Goal: Entertainment & Leisure: Browse casually

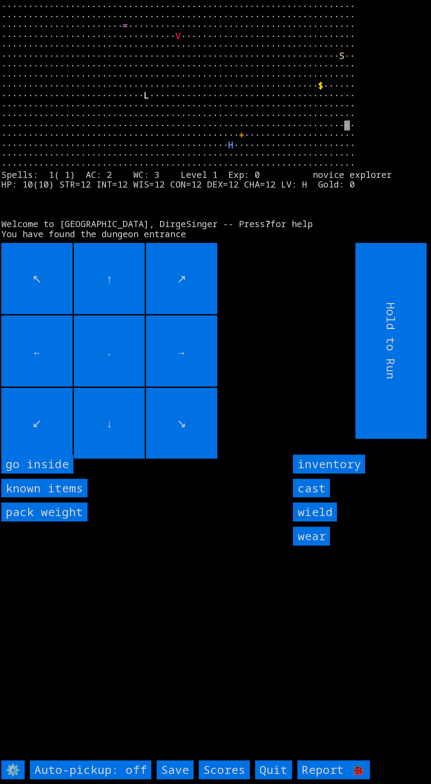
click at [59, 474] on inside "go inside" at bounding box center [37, 464] width 72 height 19
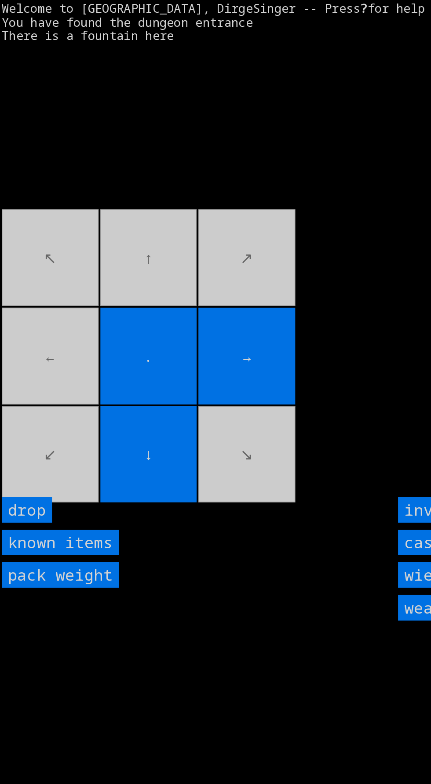
click at [54, 439] on movebuttons "↖ ↑ ↗ ← . → ↙ ↓ ↘" at bounding box center [158, 341] width 314 height 196
click at [51, 439] on movebuttons "↖ ↑ ↗ ← . → ↙ ↓ ↘" at bounding box center [158, 341] width 314 height 196
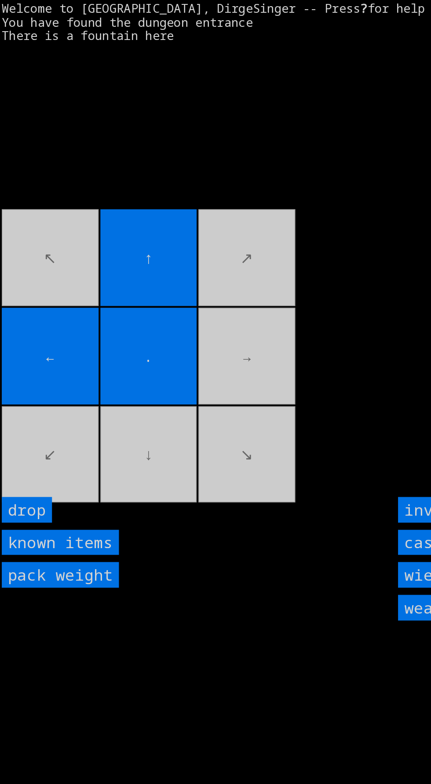
click at [25, 424] on movebuttons "↖ ↑ ↗ ← . → ↙ ↓ ↘" at bounding box center [158, 341] width 314 height 196
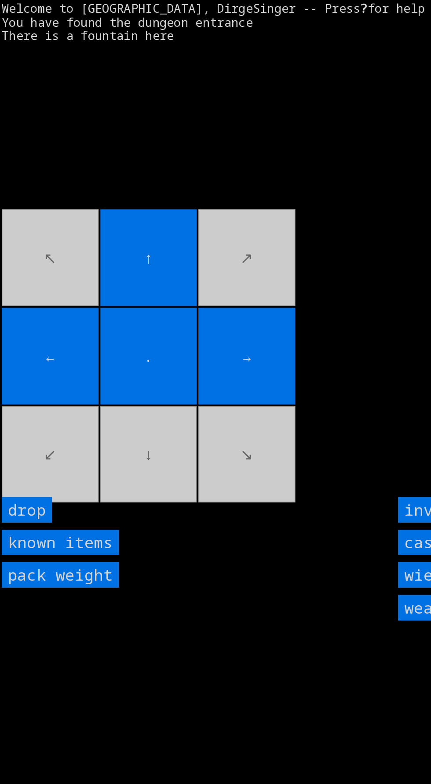
click at [65, 325] on movebuttons "↖ ↑ ↗ ← . → ↙ ↓ ↘" at bounding box center [158, 341] width 314 height 196
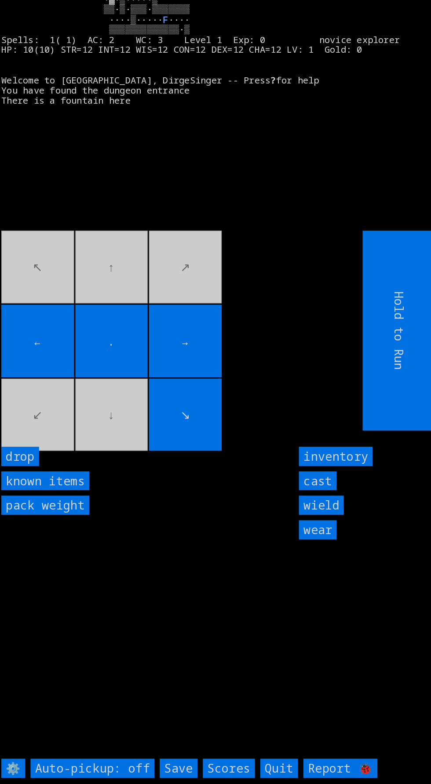
scroll to position [11, 0]
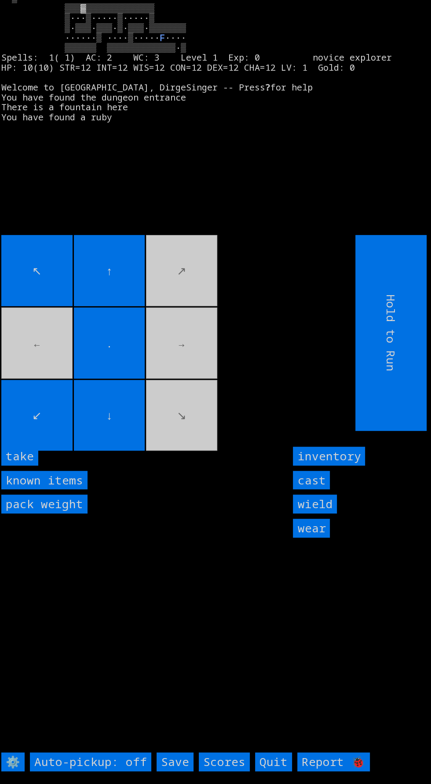
click at [27, 466] on input "take" at bounding box center [19, 456] width 37 height 19
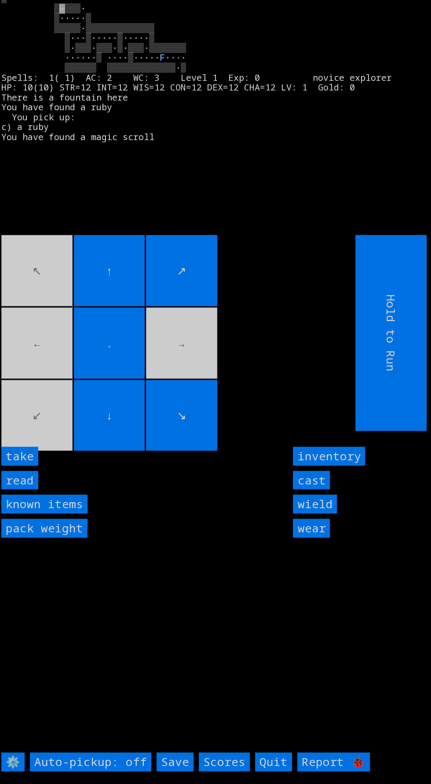
click at [30, 466] on input "take" at bounding box center [19, 456] width 37 height 19
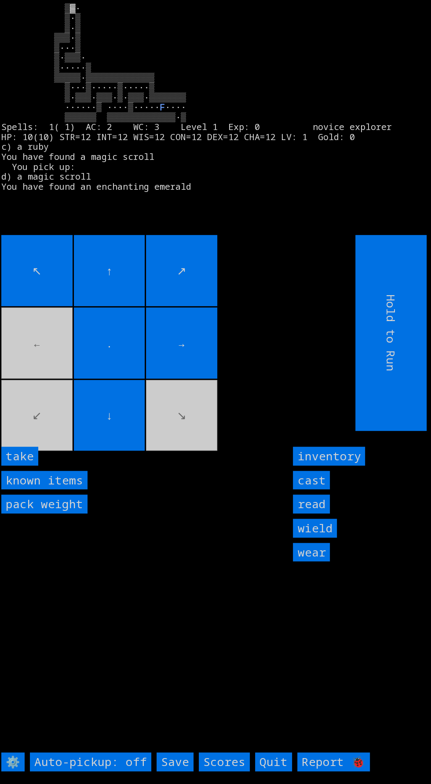
click at [29, 466] on input "take" at bounding box center [19, 456] width 37 height 19
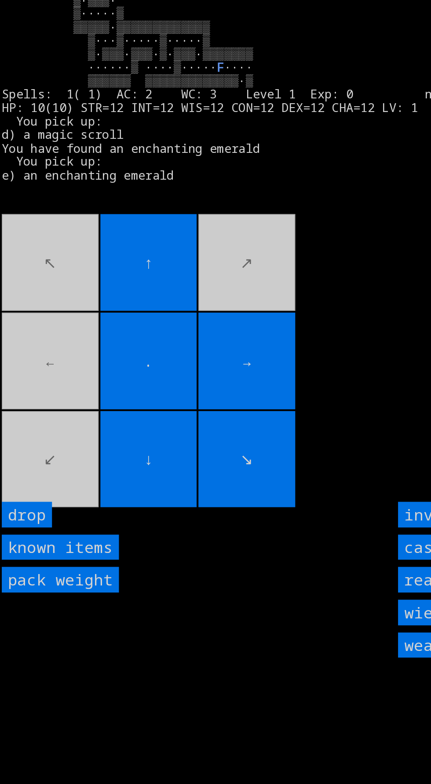
scroll to position [0, 0]
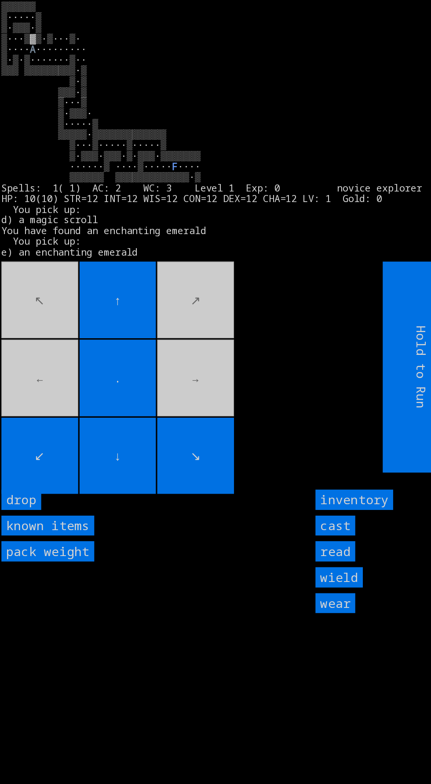
click at [181, 399] on movebuttons "↖ ↑ ↗ ← . → ↙ ↓ ↘" at bounding box center [158, 341] width 314 height 196
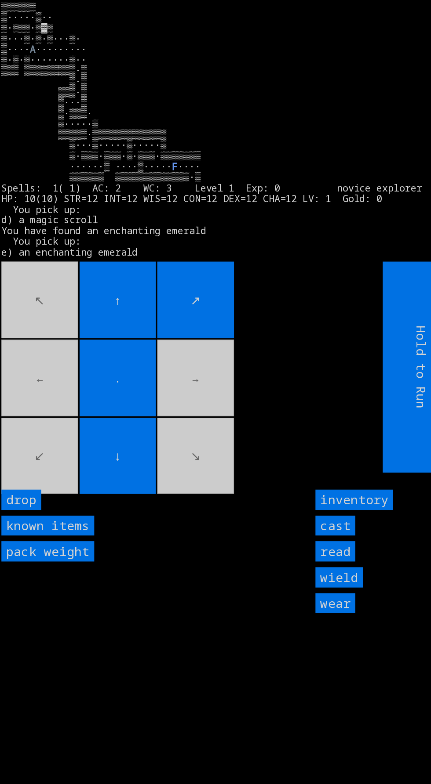
click at [160, 237] on larn "▒▒▒▒▒▒ ▒·····▒·· ▒·▒▒▒·▒▓▒ ▒···▒·▒·▒···▒· ▒···· A F" at bounding box center [212, 118] width 422 height 235
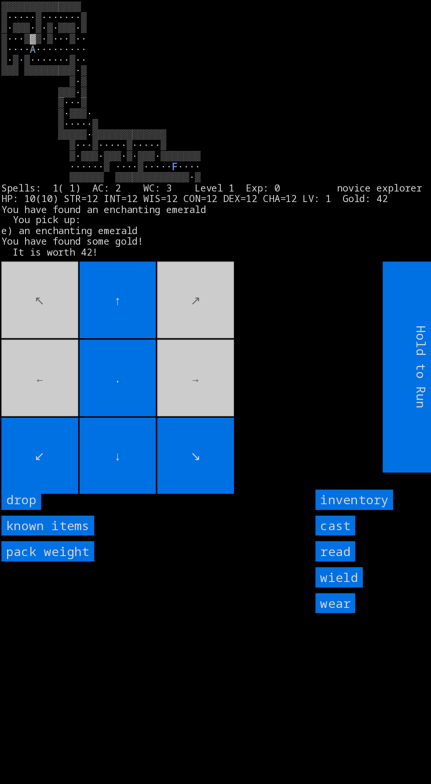
click at [33, 395] on movebuttons "↖ ↑ ↗ ← . → ↙ ↓ ↘" at bounding box center [158, 341] width 314 height 196
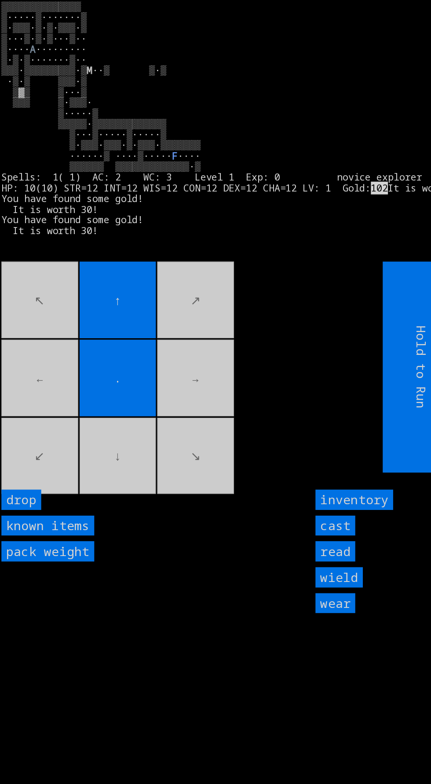
click at [78, 439] on movebuttons "↖ ↑ ↗ ← . → ↙ ↓ ↘" at bounding box center [158, 341] width 314 height 196
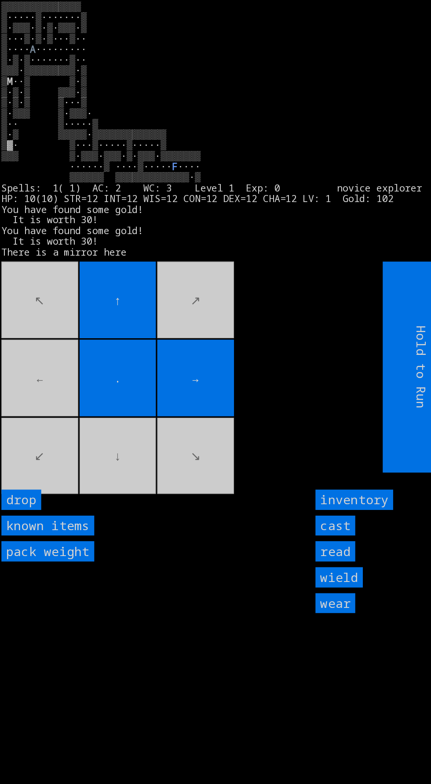
click at [114, 439] on movebuttons "↖ ↑ ↗ ← . → ↙ ↓ ↘" at bounding box center [158, 341] width 314 height 196
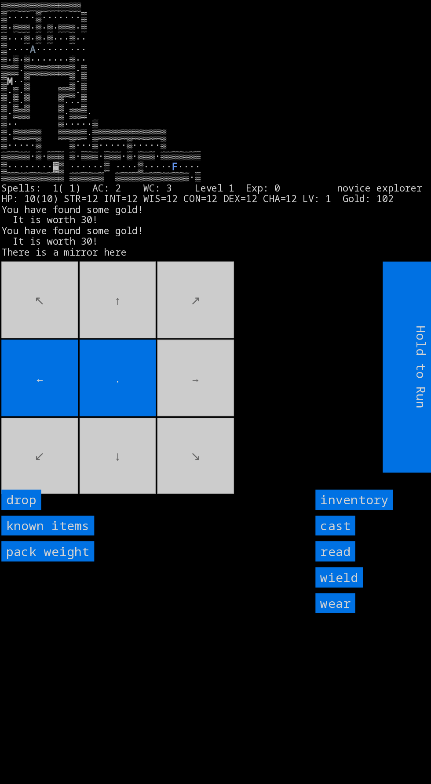
click at [189, 391] on movebuttons "↖ ↑ ↗ ← . → ↙ ↓ ↘" at bounding box center [158, 341] width 314 height 196
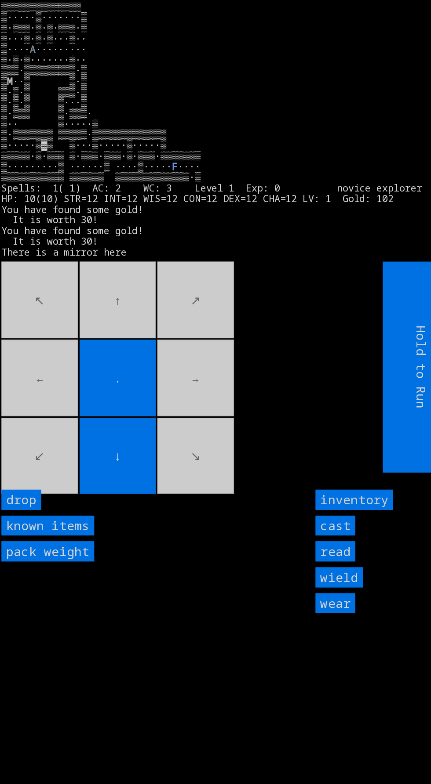
click at [106, 307] on movebuttons "↖ ↑ ↗ ← . → ↙ ↓ ↘" at bounding box center [158, 341] width 314 height 196
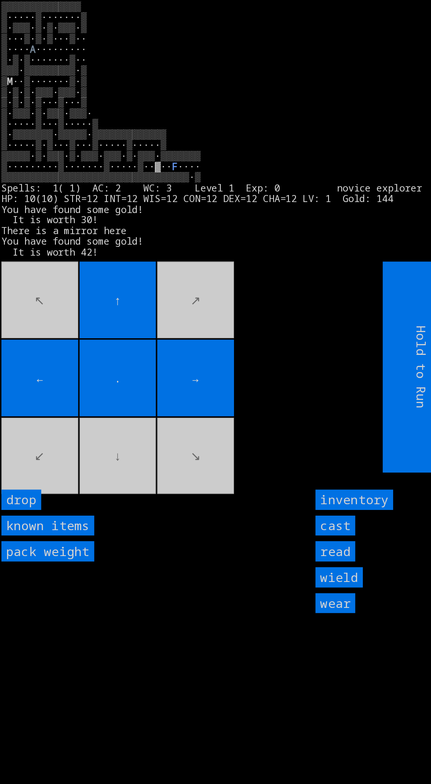
click at [163, 424] on movebuttons "↖ ↑ ↗ ← . → ↙ ↓ ↘" at bounding box center [158, 341] width 314 height 196
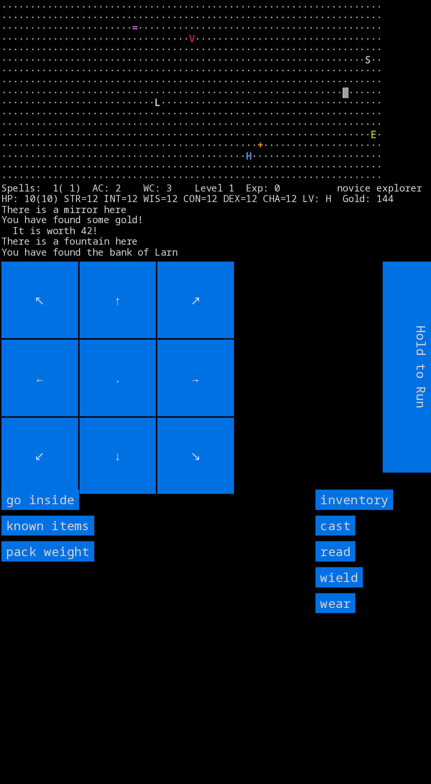
click at [53, 474] on inside "go inside" at bounding box center [37, 464] width 72 height 19
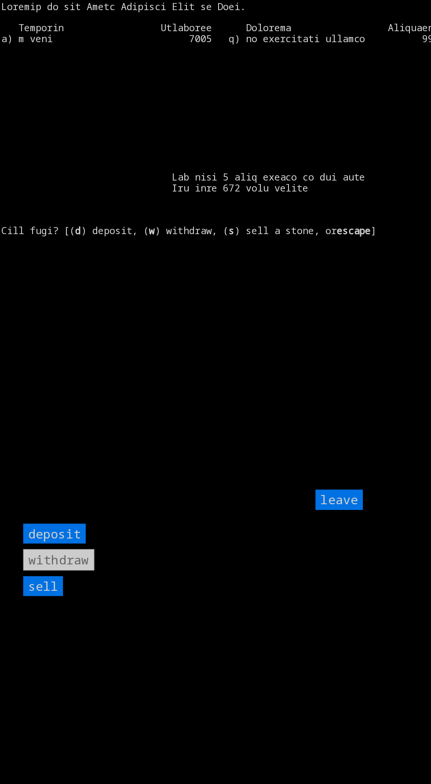
click at [50, 554] on input "sell" at bounding box center [40, 544] width 37 height 19
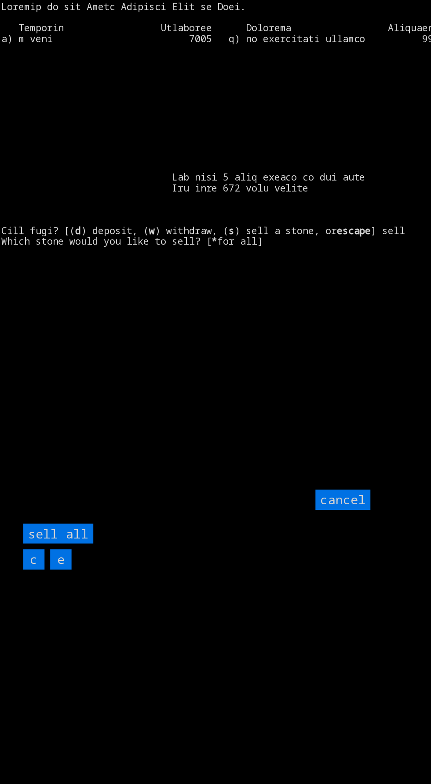
click at [78, 505] on all "sell all" at bounding box center [54, 495] width 65 height 19
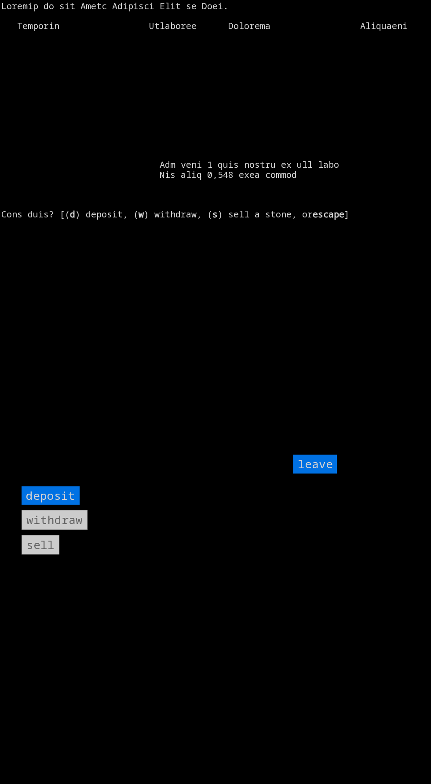
click at [323, 474] on input "leave" at bounding box center [315, 464] width 44 height 19
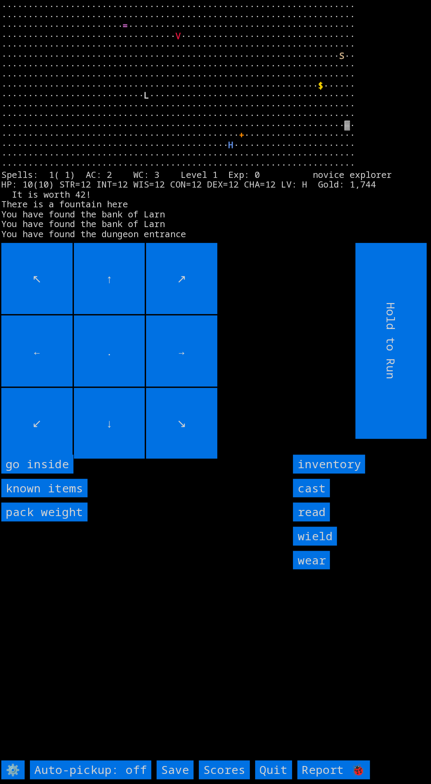
click at [57, 474] on inside "go inside" at bounding box center [37, 464] width 72 height 19
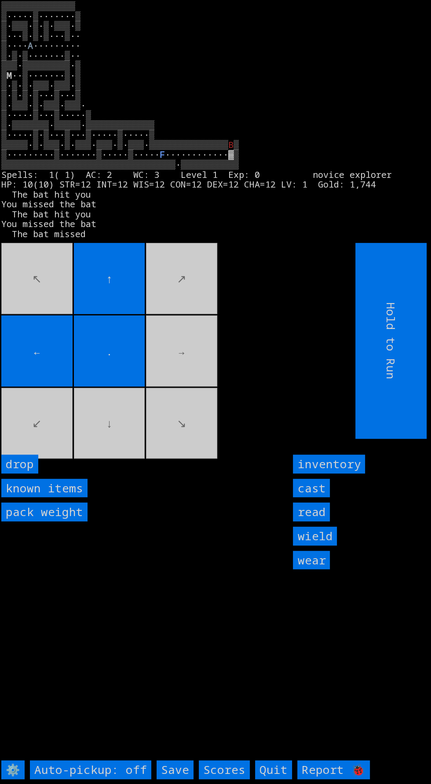
scroll to position [8, 0]
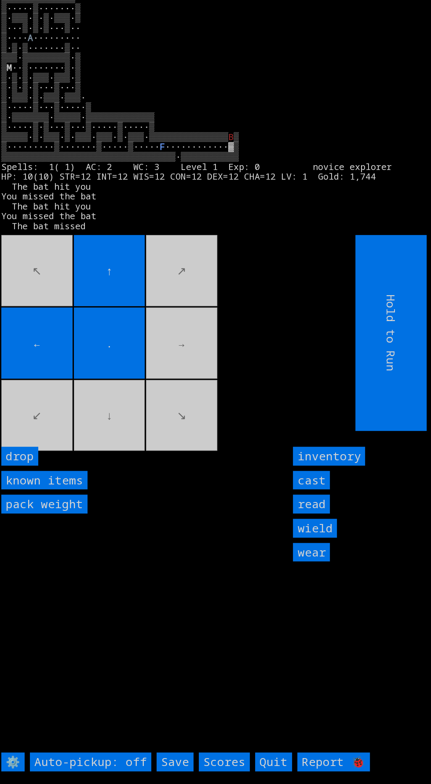
click at [179, 771] on input "Save" at bounding box center [174, 762] width 37 height 19
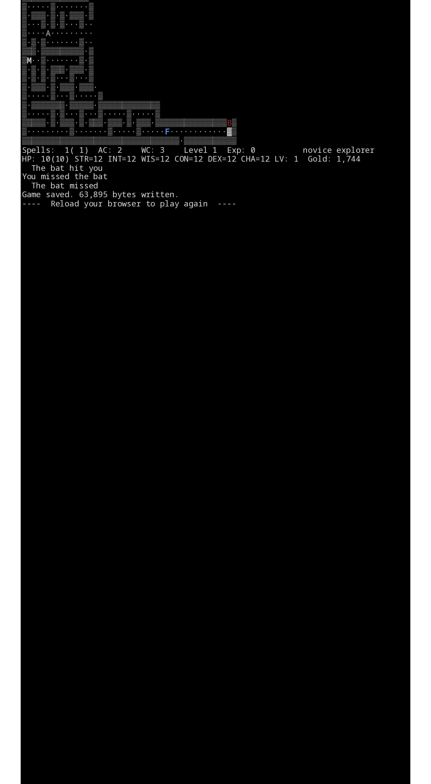
scroll to position [67, 0]
